Goal: Task Accomplishment & Management: Complete application form

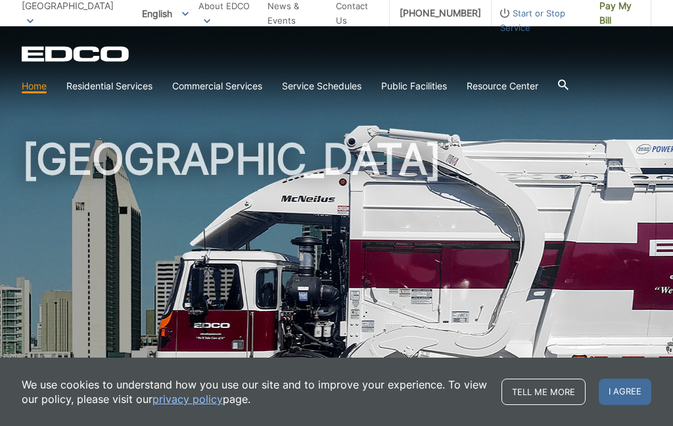
click at [363, 310] on h1 "[GEOGRAPHIC_DATA]" at bounding box center [337, 282] width 630 height 289
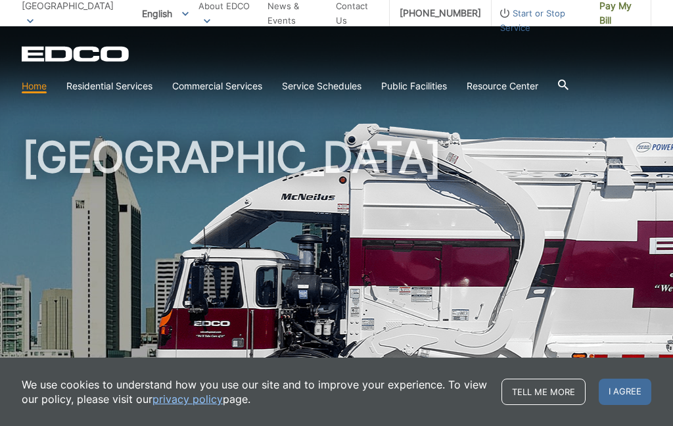
click at [342, 14] on link "Contact Us" at bounding box center [357, 13] width 43 height 29
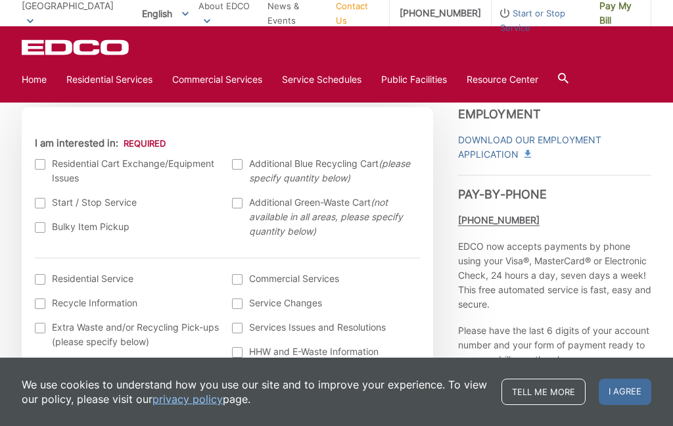
scroll to position [396, 0]
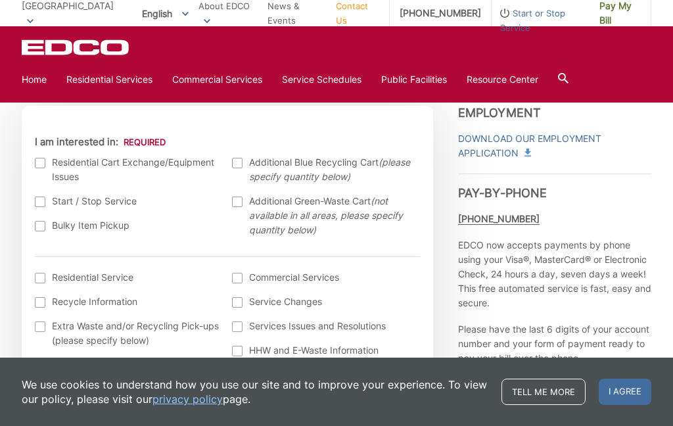
click at [45, 202] on label "Start / Stop Service" at bounding box center [127, 201] width 185 height 14
click at [0, 0] on input "Start / Stop Service" at bounding box center [0, 0] width 0 height 0
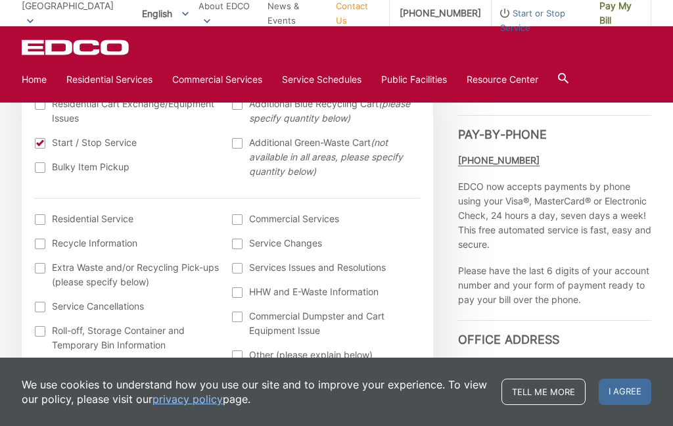
scroll to position [463, 0]
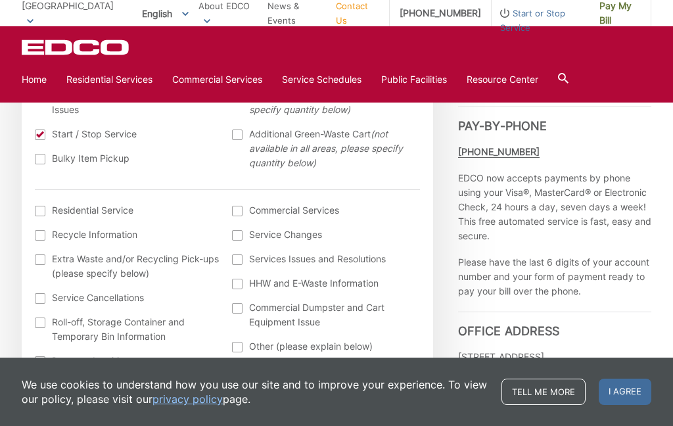
click at [45, 218] on label "Residential Service" at bounding box center [127, 210] width 185 height 14
click at [0, 0] on input "I am interested in: (continued) *" at bounding box center [0, 0] width 0 height 0
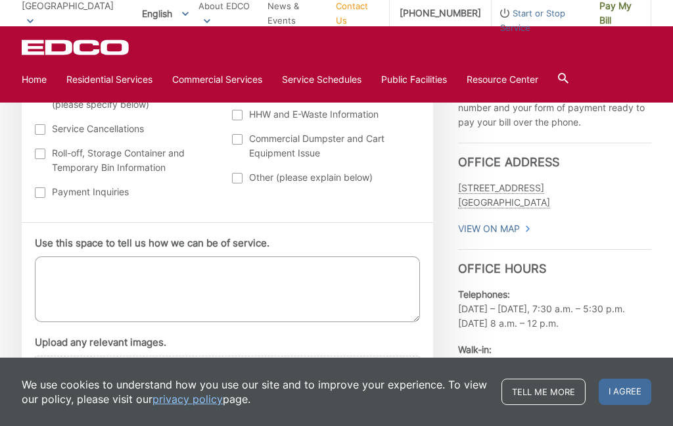
scroll to position [634, 0]
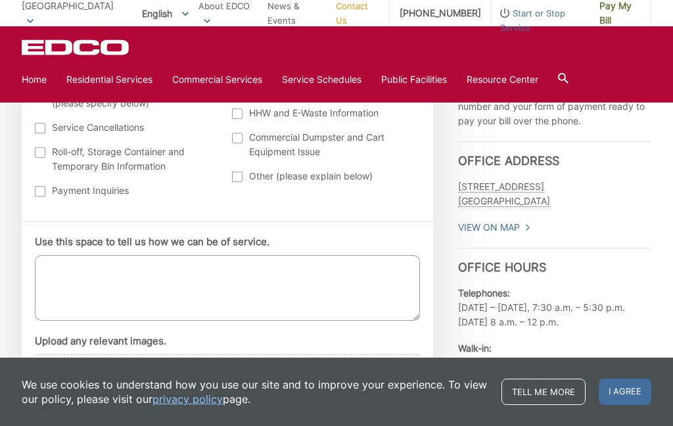
click at [63, 277] on textarea "Use this space to tell us how we can be of service." at bounding box center [227, 288] width 385 height 66
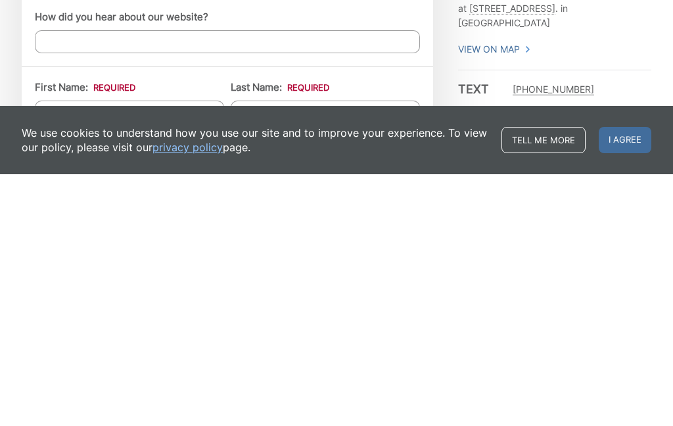
scroll to position [860, 0]
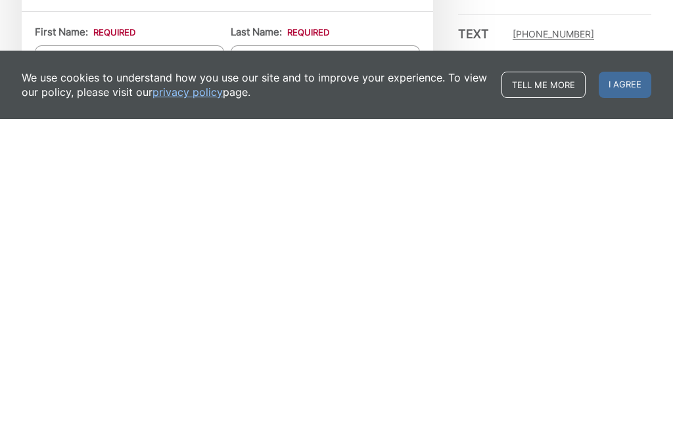
type textarea "Would you please put our trash service on vacation hold beginning Monday Septem…"
click at [55, 352] on input "First Name: *" at bounding box center [129, 363] width 189 height 23
type input "Lawrence"
click at [258, 352] on input "Last Name: *" at bounding box center [325, 363] width 189 height 23
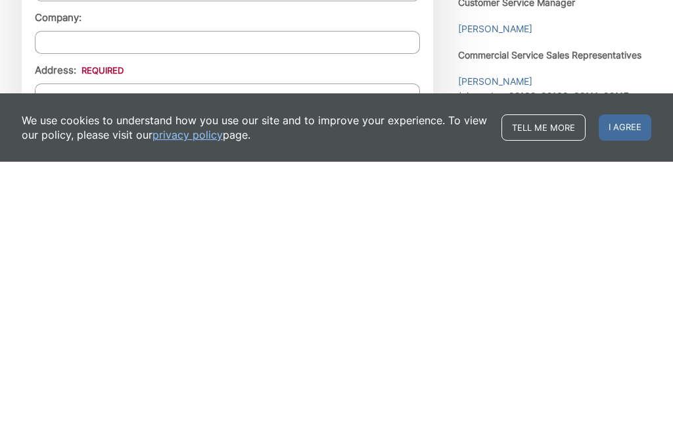
scroll to position [1023, 0]
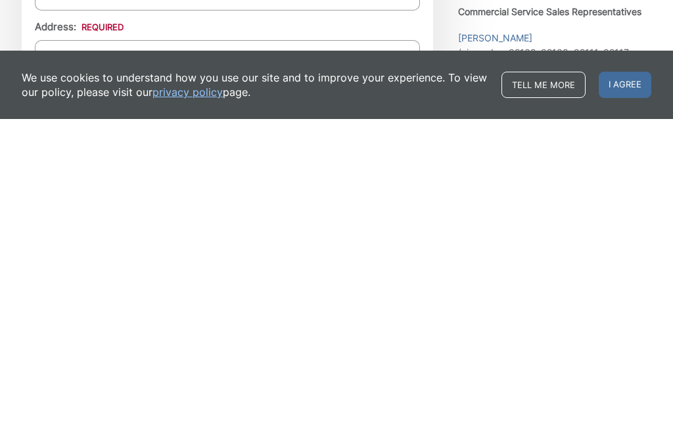
type input "Klein"
click at [59, 347] on input "Address: *" at bounding box center [227, 358] width 385 height 23
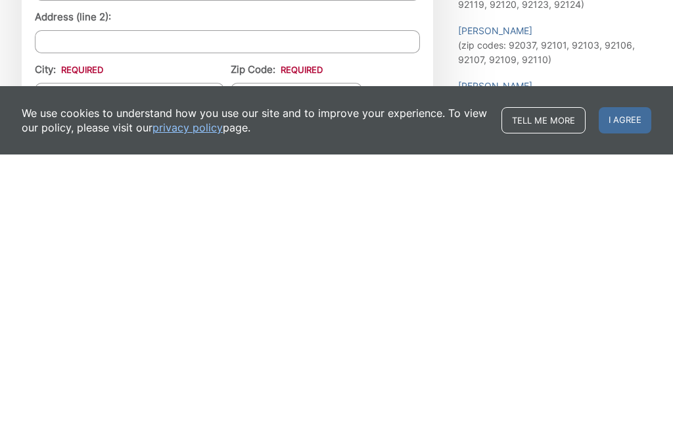
scroll to position [1122, 0]
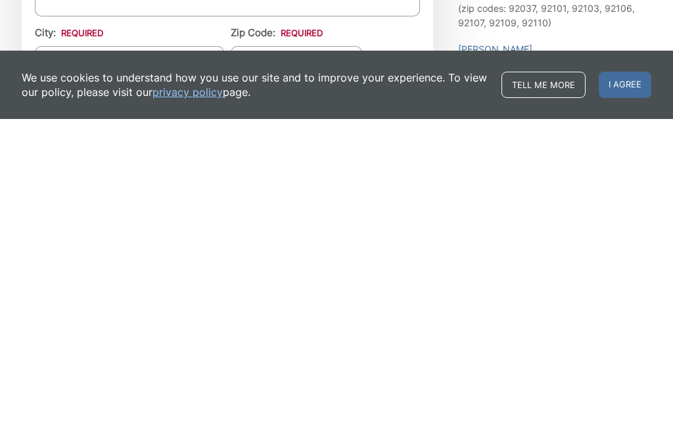
type input "10113 Toledo Road"
click at [57, 353] on input "City: *" at bounding box center [129, 364] width 189 height 23
type input "[GEOGRAPHIC_DATA]"
click at [270, 353] on input "Zip Code: *" at bounding box center [296, 364] width 131 height 23
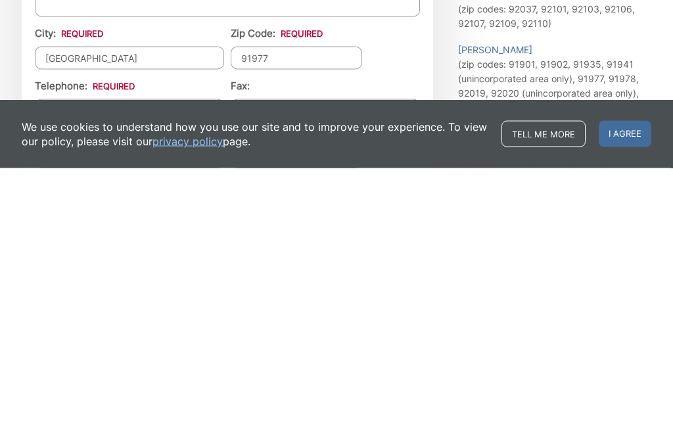
scroll to position [1171, 0]
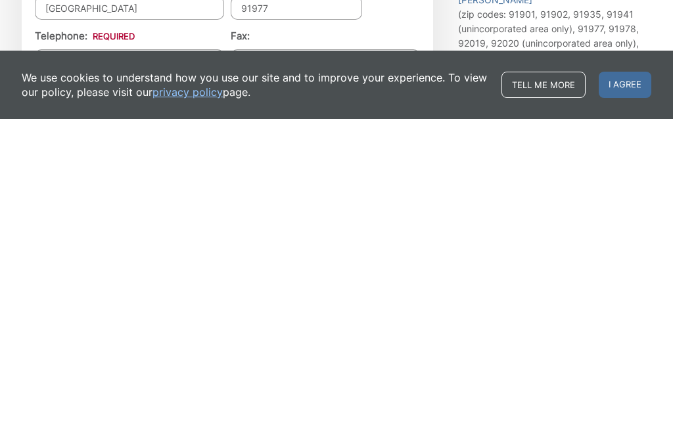
type input "91977"
click at [59, 356] on input "Telephone: *" at bounding box center [129, 367] width 189 height 23
type input "(619) 301-6686"
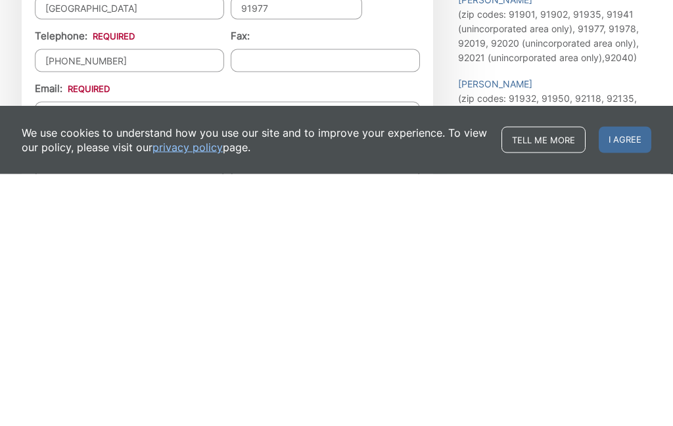
scroll to position [1227, 0]
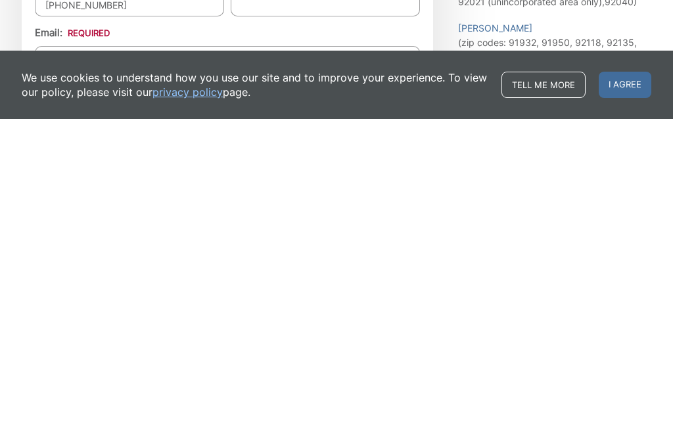
click at [62, 353] on input "Email *" at bounding box center [227, 364] width 385 height 23
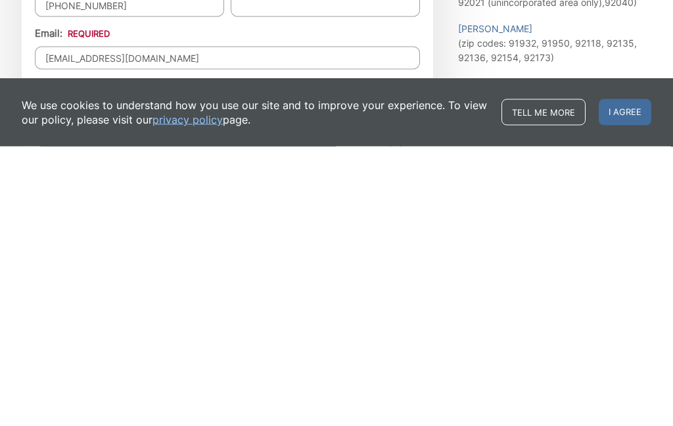
scroll to position [1270, 0]
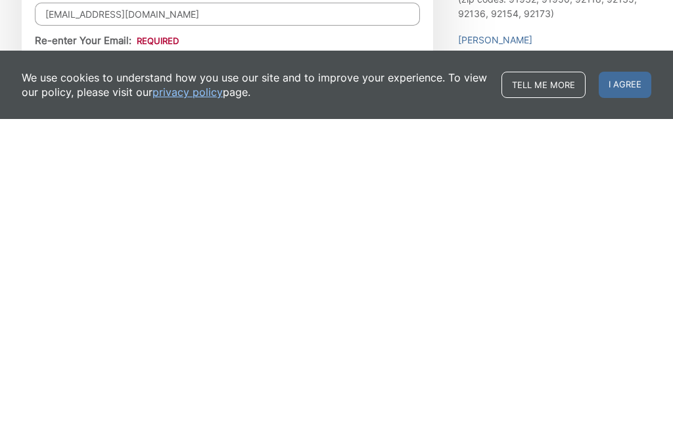
type input "mr.lkleinjamul@gmail.com"
click at [62, 361] on input "Re-enter Your Email:" at bounding box center [227, 372] width 385 height 23
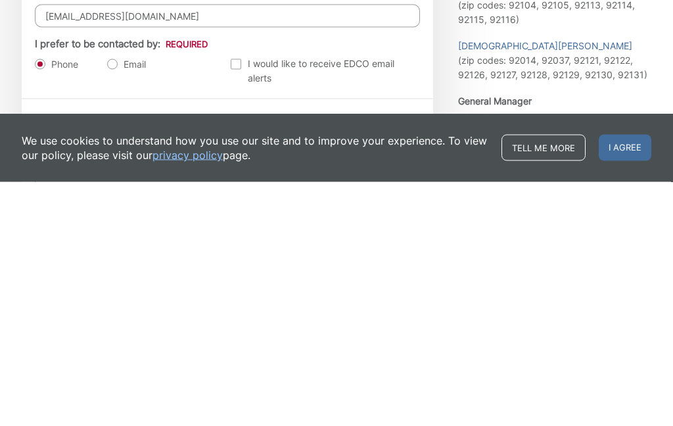
scroll to position [1383, 0]
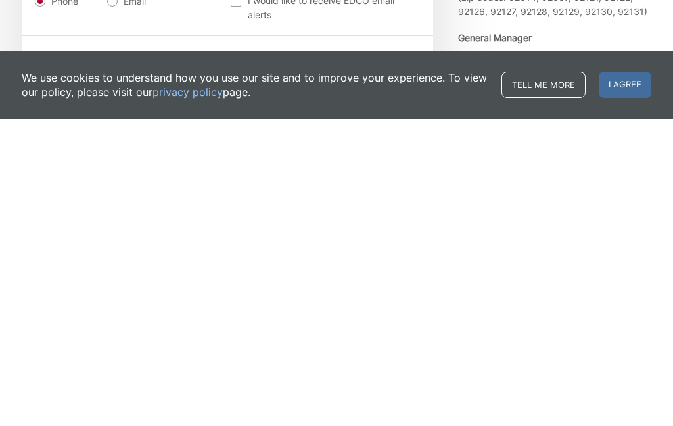
type input "mr.lkleinjamul@gmail.com"
click at [133, 343] on div "Contact EDCO Today" at bounding box center [227, 371] width 411 height 57
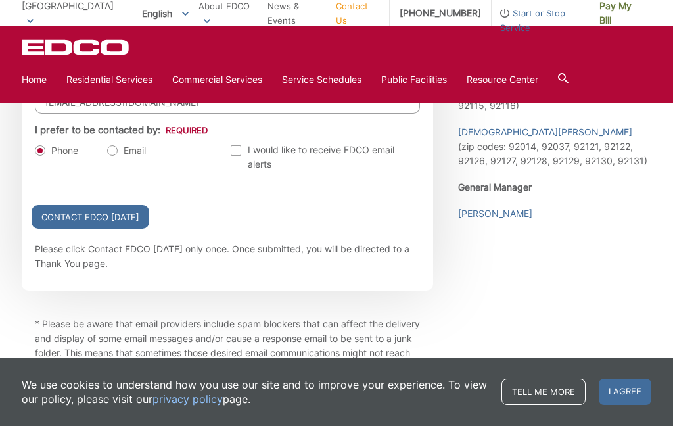
scroll to position [1543, 0]
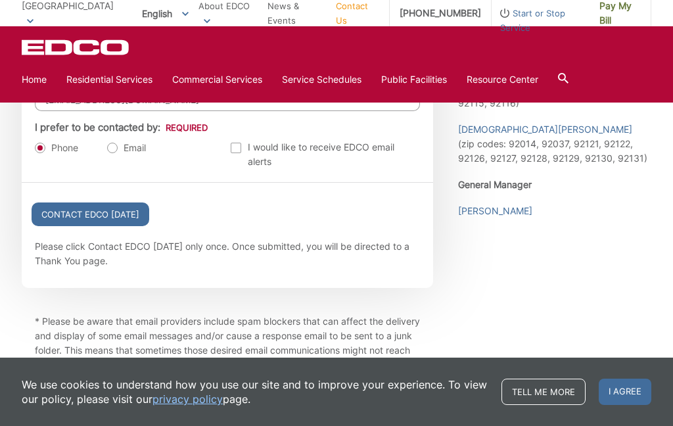
click at [119, 154] on label "Email" at bounding box center [126, 147] width 39 height 13
radio input "true"
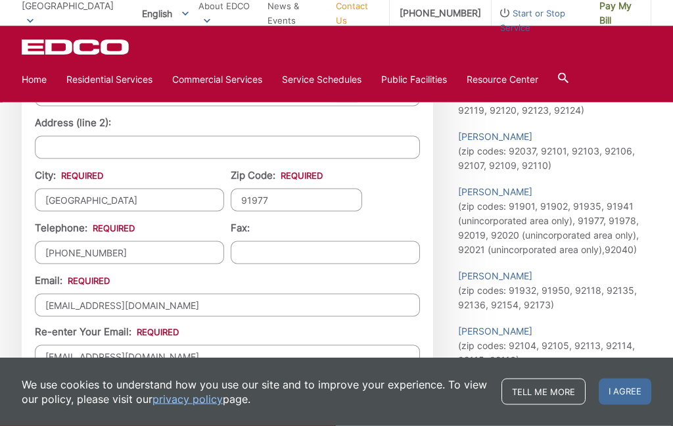
scroll to position [1290, 0]
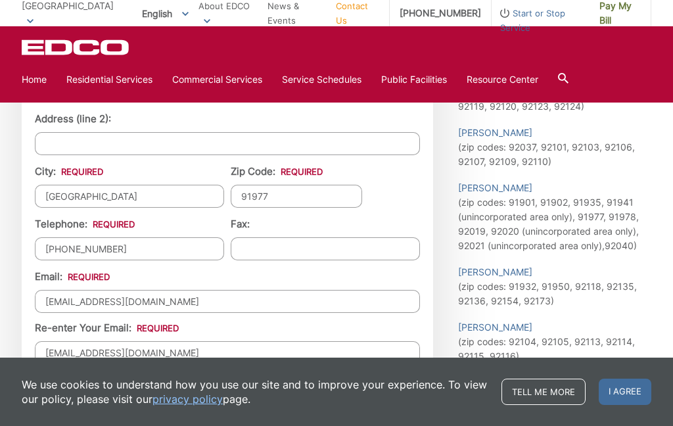
click at [112, 260] on input "(619) 301-6686" at bounding box center [129, 248] width 189 height 23
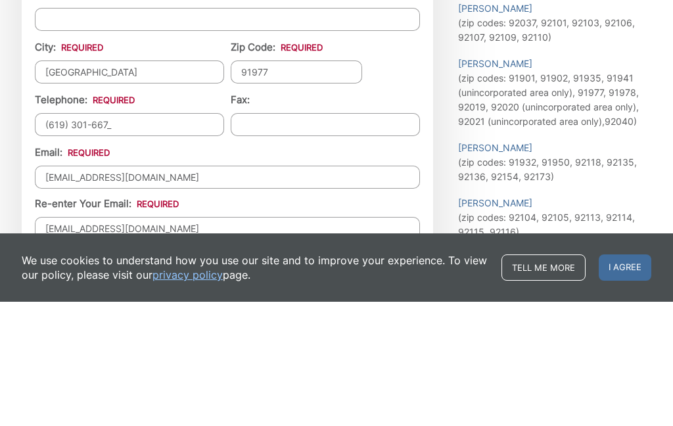
type input "(619) 301-6676"
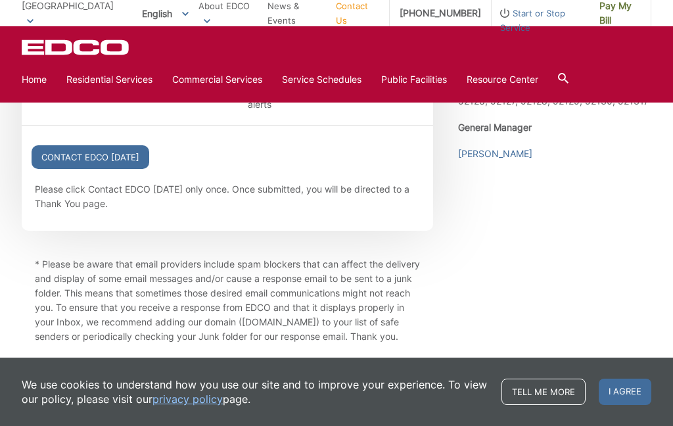
scroll to position [1596, 0]
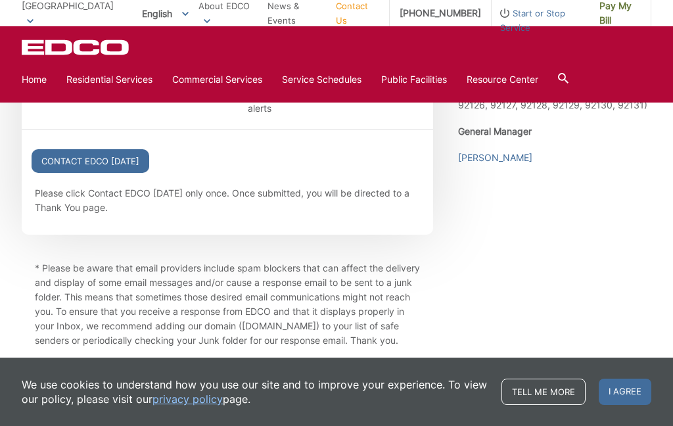
click at [99, 172] on input "Contact EDCO Today" at bounding box center [91, 161] width 118 height 24
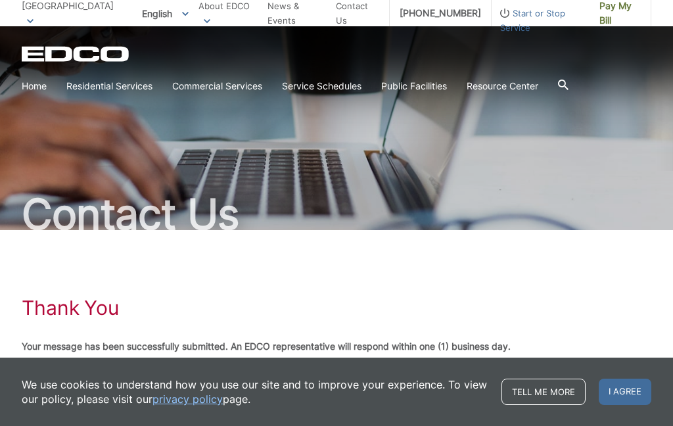
scroll to position [60, 0]
